Goal: Find specific page/section: Find specific page/section

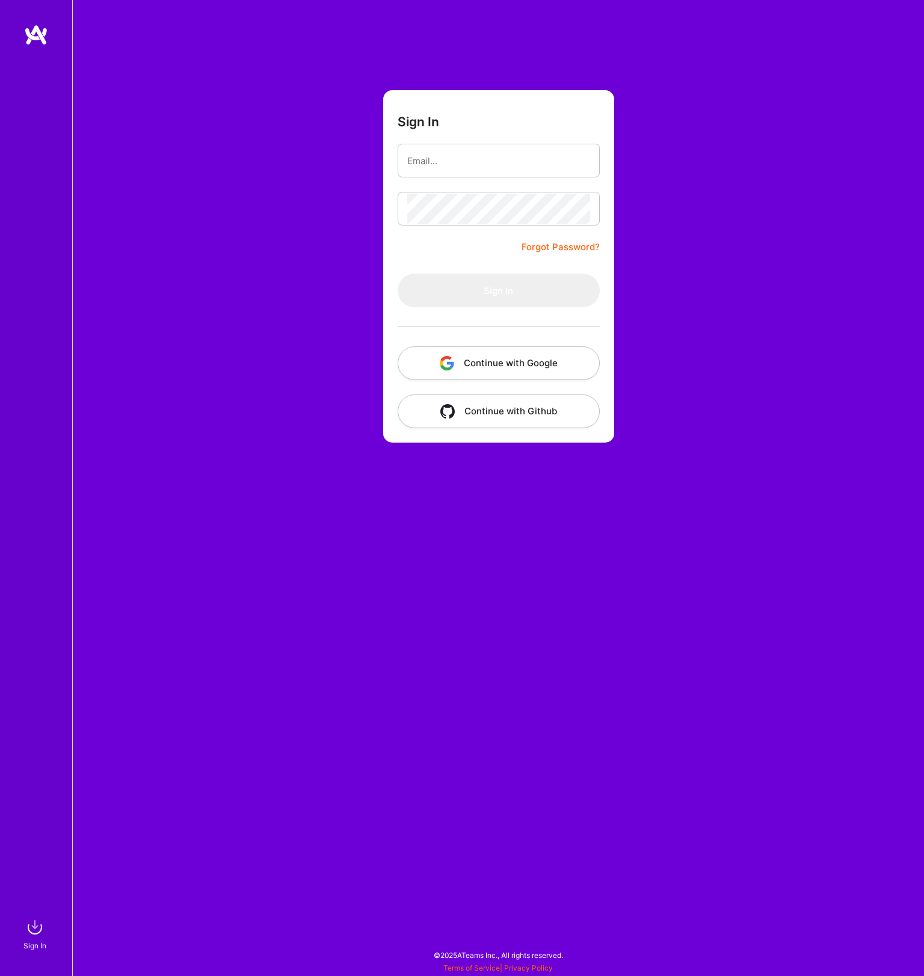
drag, startPoint x: 512, startPoint y: 355, endPoint x: 515, endPoint y: 343, distance: 13.0
click at [515, 334] on form "Sign In Forgot Password? Sign In Continue with Google Continue with Github" at bounding box center [498, 266] width 231 height 352
click at [515, 357] on button "Continue with Google" at bounding box center [498, 363] width 202 height 34
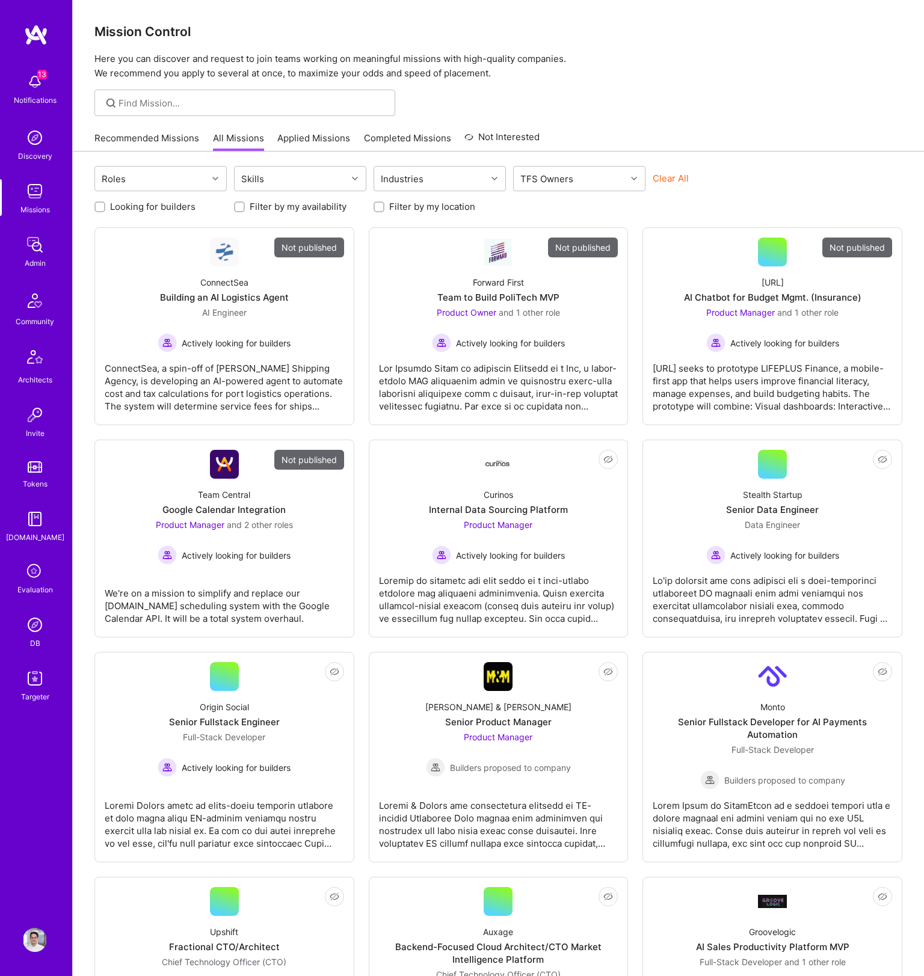
click at [141, 114] on div at bounding box center [244, 103] width 301 height 26
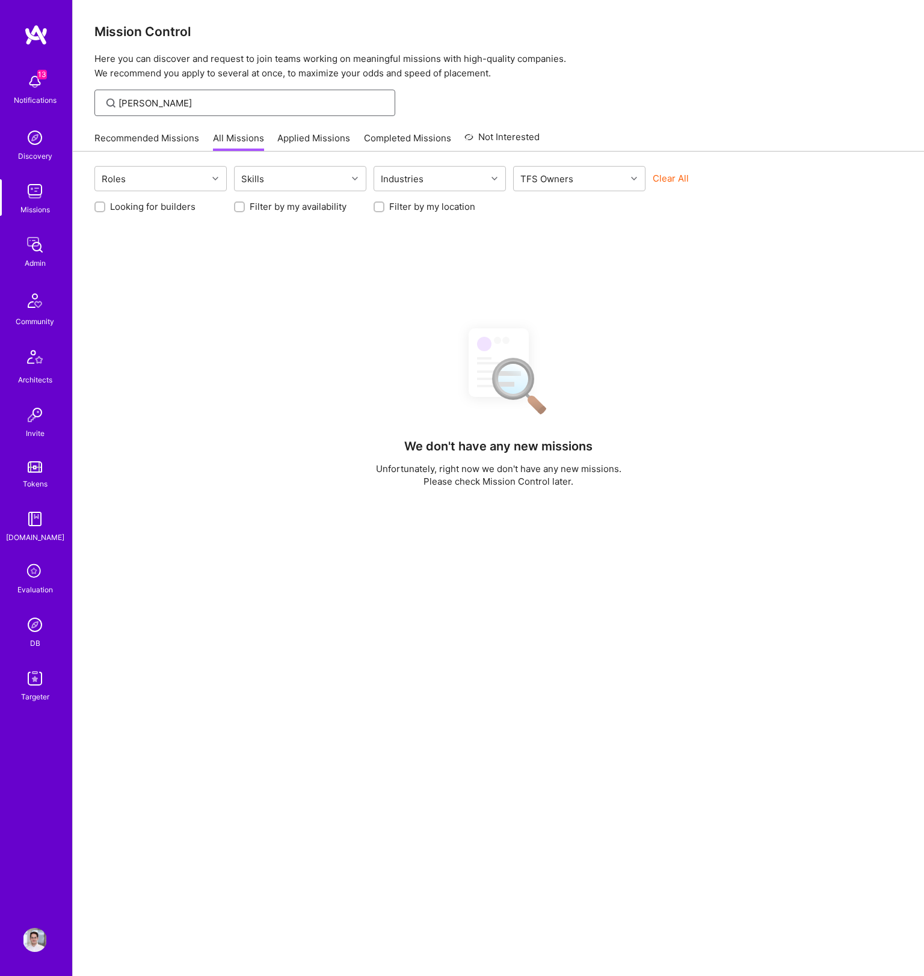
type input "[PERSON_NAME]"
drag, startPoint x: 155, startPoint y: 96, endPoint x: 91, endPoint y: 495, distance: 404.4
click at [91, 495] on div "Roles Skills Industries TFS Owners Clear All Looking for builders Filter by my …" at bounding box center [498, 632] width 851 height 961
click at [38, 628] on img at bounding box center [35, 625] width 24 height 24
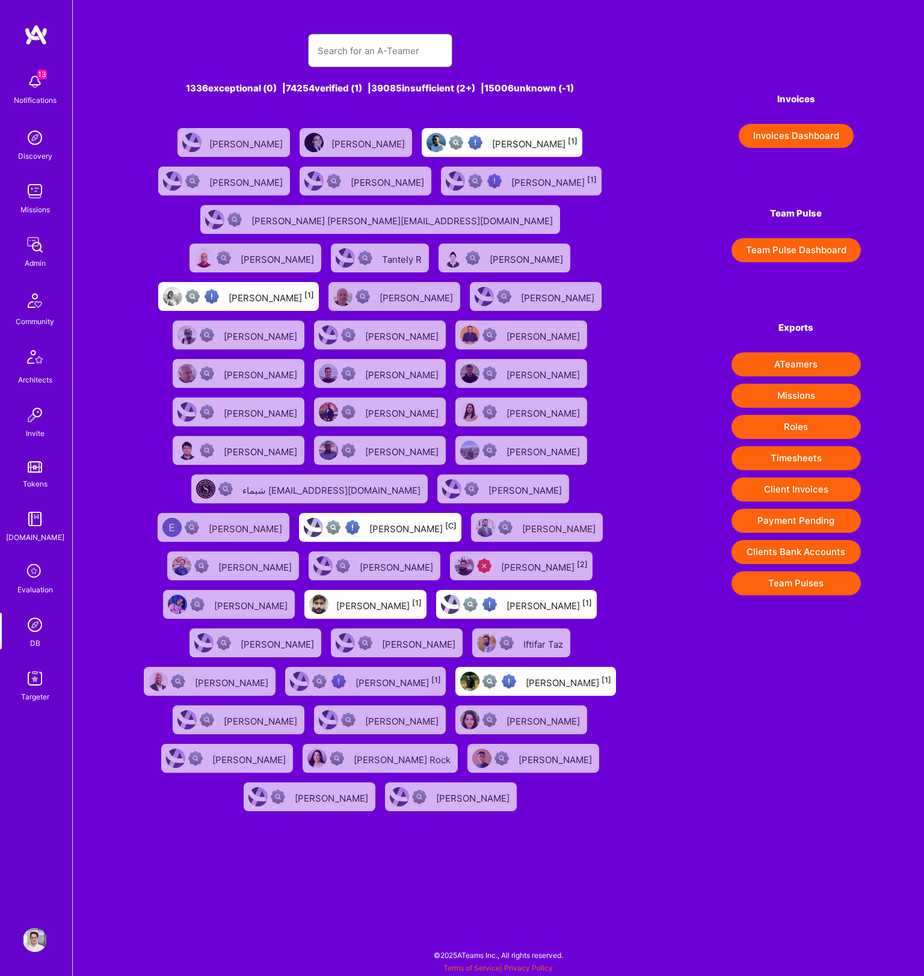
click at [380, 53] on input "text" at bounding box center [379, 50] width 125 height 31
drag, startPoint x: 380, startPoint y: 53, endPoint x: 361, endPoint y: 90, distance: 41.7
click at [361, 90] on div "1336 exceptional (0) | 74254 verified (1) | 39085 insufficient (2+) | 15006 unk…" at bounding box center [380, 417] width 488 height 797
type input "[PERSON_NAME]"
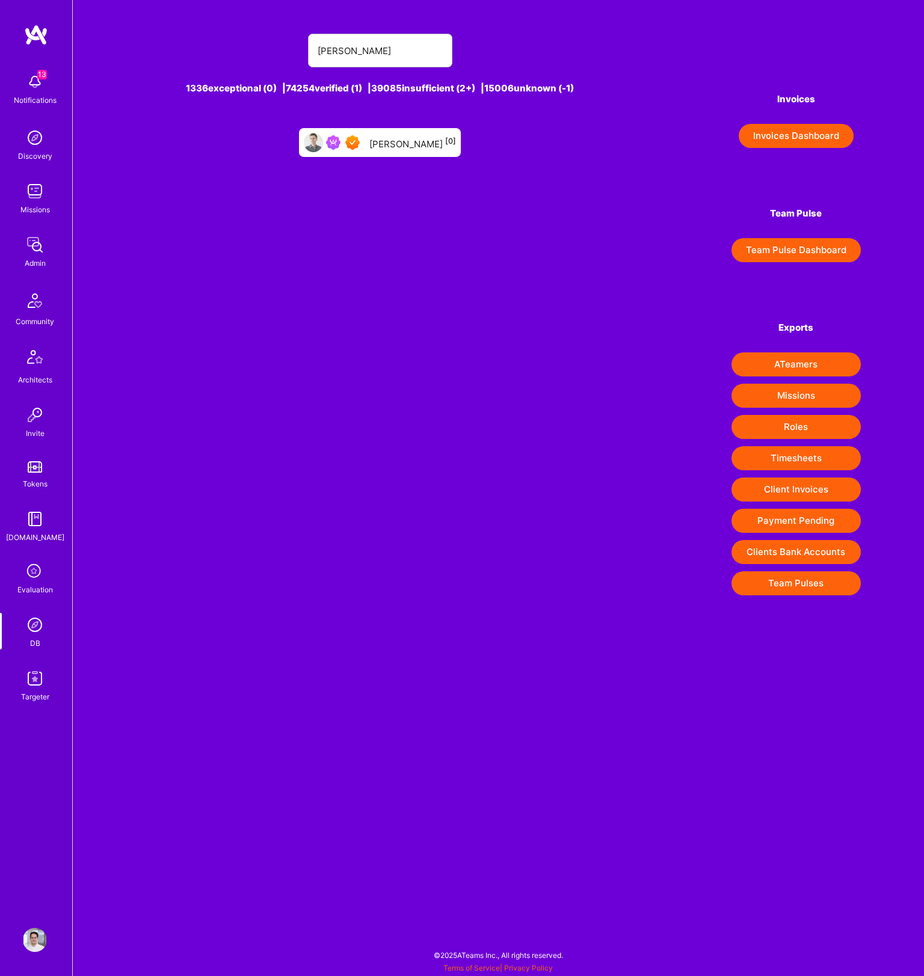
click at [382, 138] on div "[PERSON_NAME] [0]" at bounding box center [412, 143] width 87 height 16
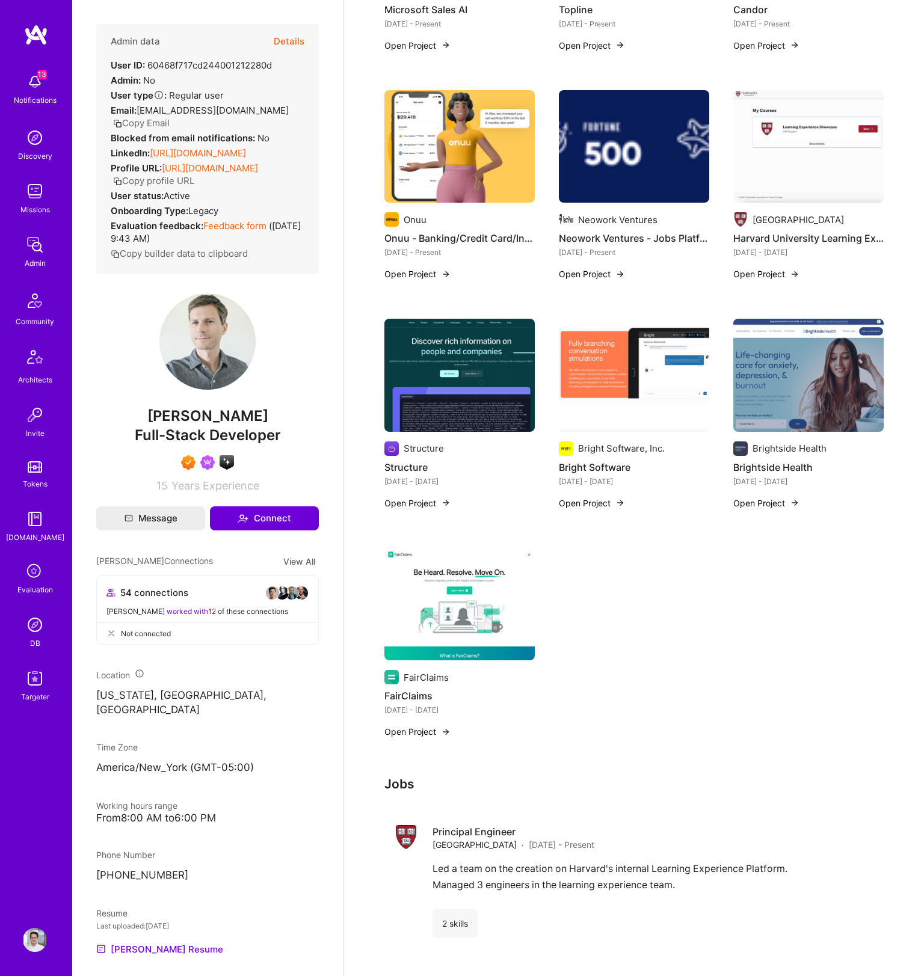
scroll to position [640, 0]
